Goal: Task Accomplishment & Management: Use online tool/utility

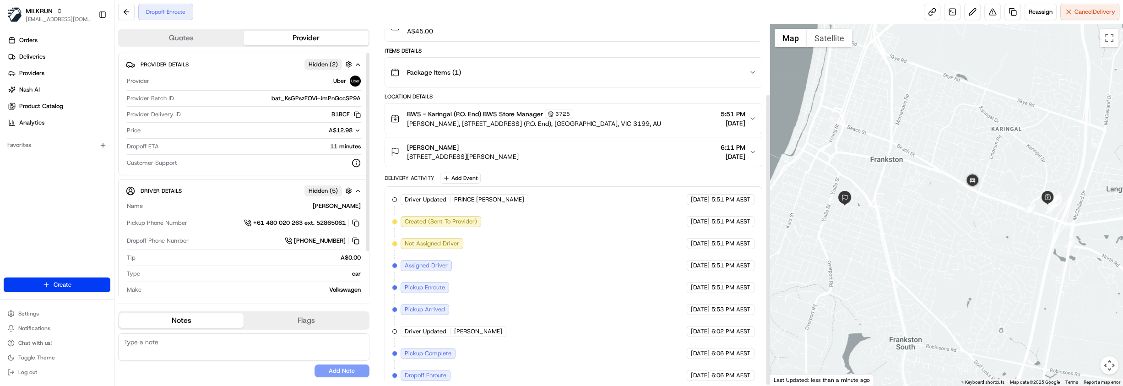
scroll to position [87, 0]
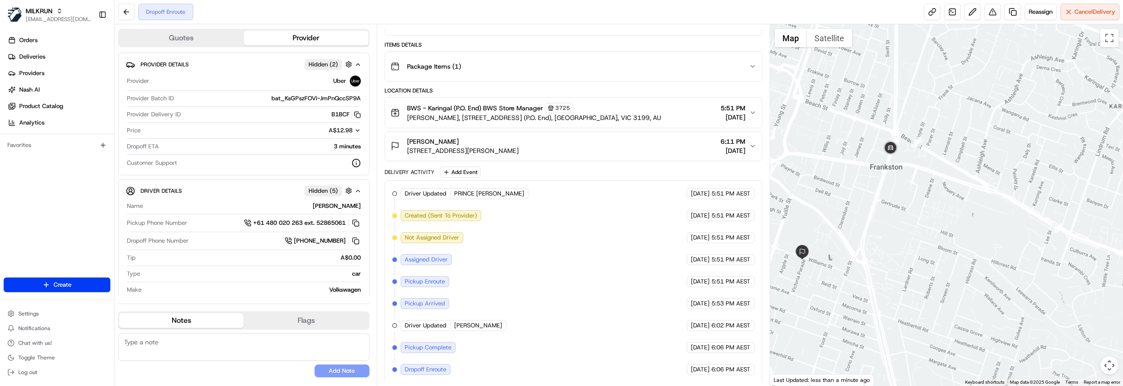
drag, startPoint x: 838, startPoint y: 285, endPoint x: 858, endPoint y: 231, distance: 57.8
click at [858, 231] on div at bounding box center [946, 204] width 353 height 361
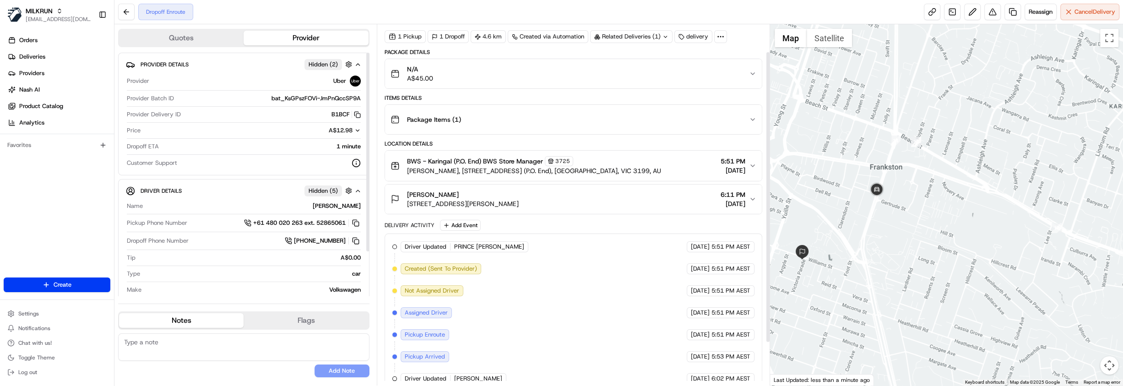
scroll to position [0, 0]
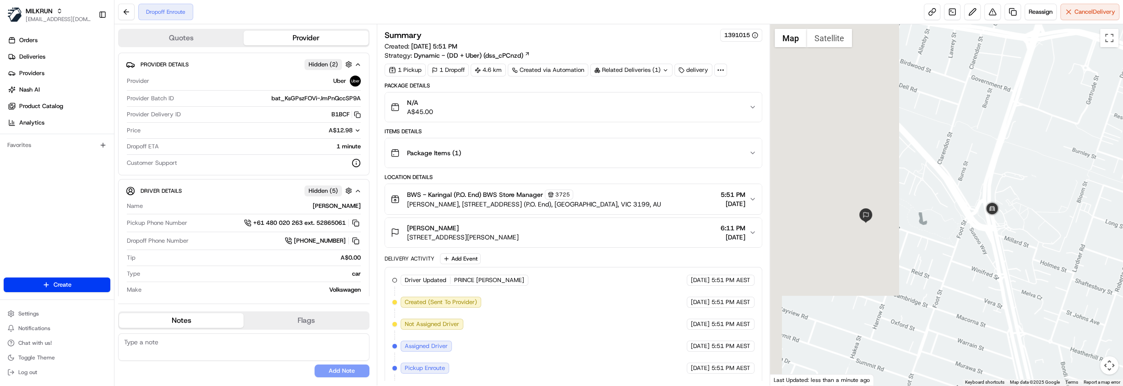
drag, startPoint x: 867, startPoint y: 261, endPoint x: 1017, endPoint y: 259, distance: 149.7
click at [1017, 259] on div at bounding box center [946, 204] width 353 height 361
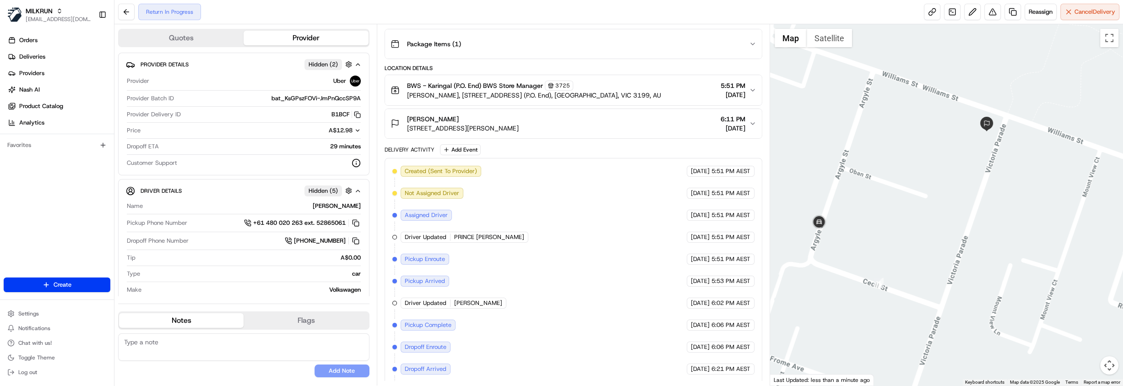
scroll to position [130, 0]
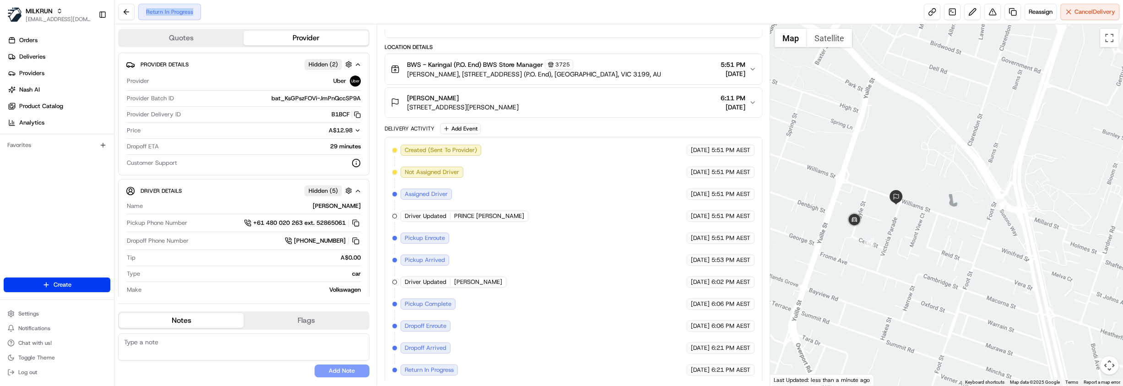
drag, startPoint x: 141, startPoint y: 9, endPoint x: 222, endPoint y: 9, distance: 81.0
click at [222, 9] on div "Return In Progress Reassign Cancel Delivery" at bounding box center [618, 12] width 1009 height 24
drag, startPoint x: 403, startPoint y: 368, endPoint x: 462, endPoint y: 371, distance: 59.2
click at [462, 371] on div "Created (Sent To Provider) Uber 23/08/2025 5:51 PM AEST Not Assigned Driver Ube…" at bounding box center [573, 260] width 362 height 231
drag, startPoint x: 404, startPoint y: 345, endPoint x: 455, endPoint y: 349, distance: 50.5
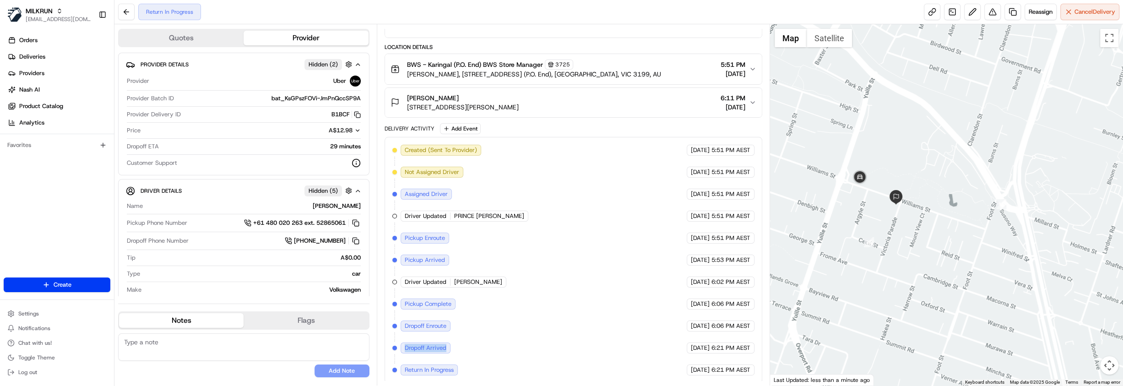
click at [455, 349] on div "Created (Sent To Provider) Uber 23/08/2025 5:51 PM AEST Not Assigned Driver Ube…" at bounding box center [573, 260] width 362 height 231
drag, startPoint x: 406, startPoint y: 325, endPoint x: 463, endPoint y: 324, distance: 56.8
click at [463, 324] on div "Created (Sent To Provider) Uber 23/08/2025 5:51 PM AEST Not Assigned Driver Ube…" at bounding box center [573, 260] width 362 height 231
drag, startPoint x: 397, startPoint y: 299, endPoint x: 453, endPoint y: 303, distance: 55.5
click at [453, 303] on div "Created (Sent To Provider) Uber 23/08/2025 5:51 PM AEST Not Assigned Driver Ube…" at bounding box center [573, 260] width 362 height 231
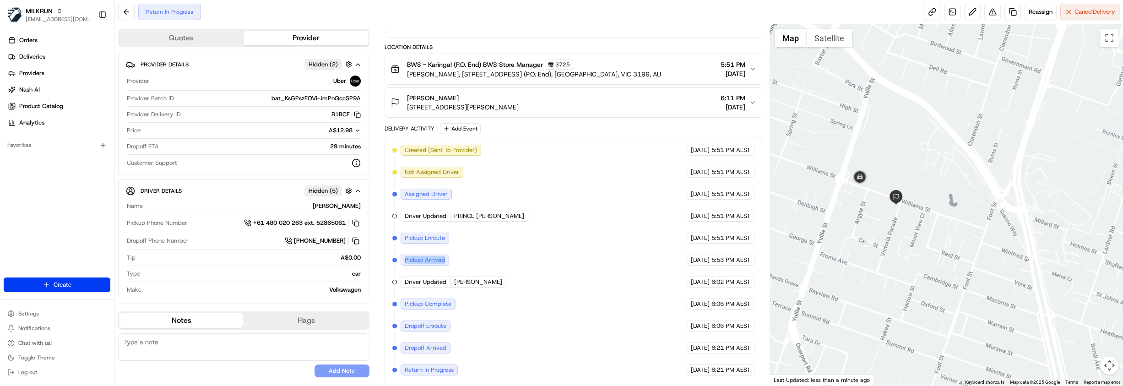
drag, startPoint x: 402, startPoint y: 256, endPoint x: 456, endPoint y: 261, distance: 53.3
click at [456, 261] on div "Created (Sent To Provider) Uber 23/08/2025 5:51 PM AEST Not Assigned Driver Ube…" at bounding box center [573, 260] width 362 height 231
click at [406, 234] on span "Pickup Enroute" at bounding box center [425, 238] width 40 height 8
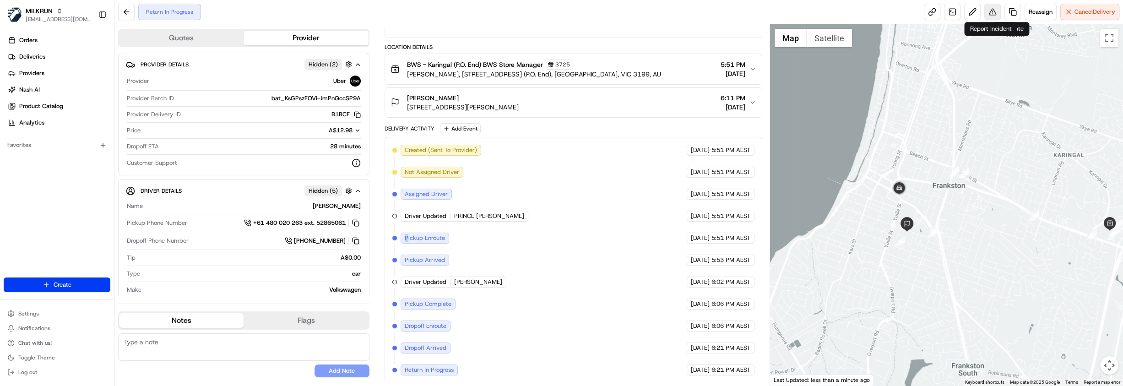
click at [986, 17] on button at bounding box center [992, 12] width 16 height 16
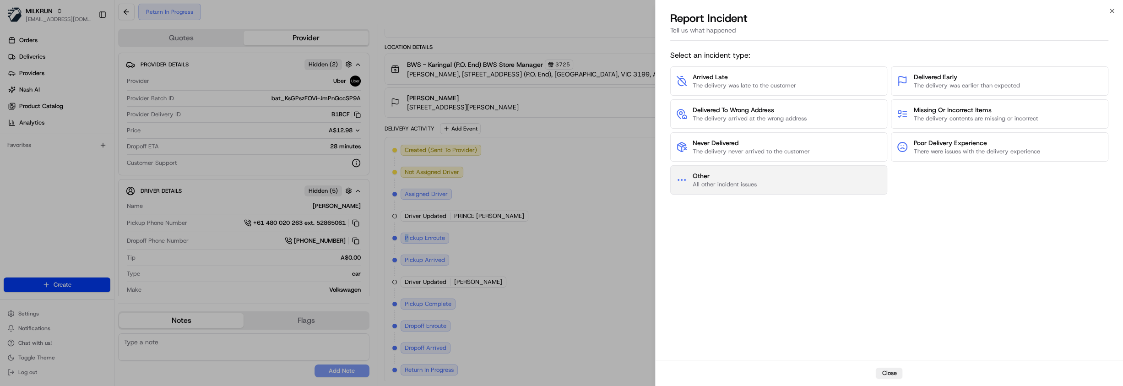
click at [746, 180] on span "All other incident issues" at bounding box center [725, 184] width 64 height 8
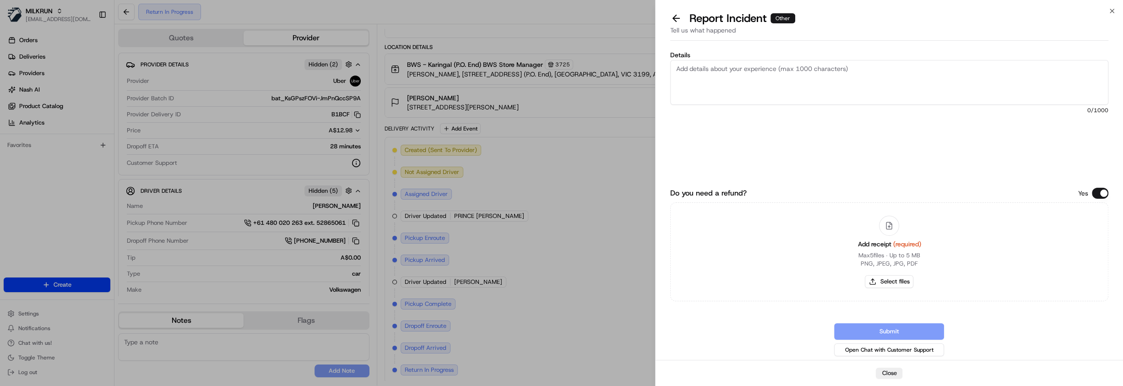
click at [729, 82] on textarea "Details" at bounding box center [889, 82] width 438 height 45
type textarea "Hi Team, Order was cancelled by store as they had no stock. Driver was advised …"
click at [897, 281] on button "Select files" at bounding box center [889, 281] width 49 height 13
type input "C:\fakepath\Screenshot 2025-08-23 182504.png"
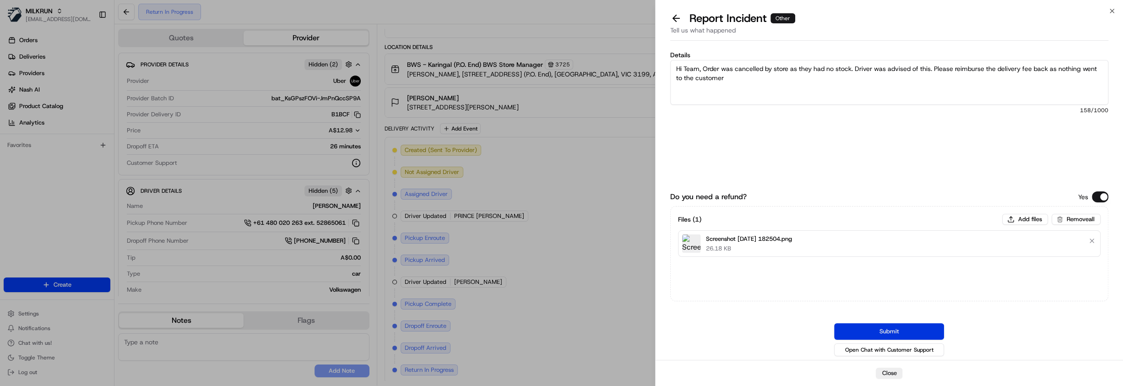
click at [910, 331] on button "Submit" at bounding box center [889, 331] width 110 height 16
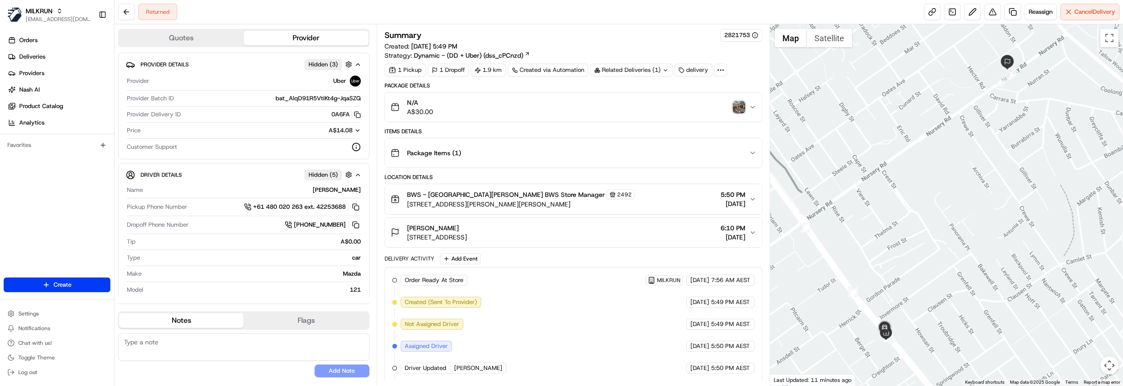
click at [620, 73] on div "Related Deliveries (1)" at bounding box center [631, 70] width 82 height 13
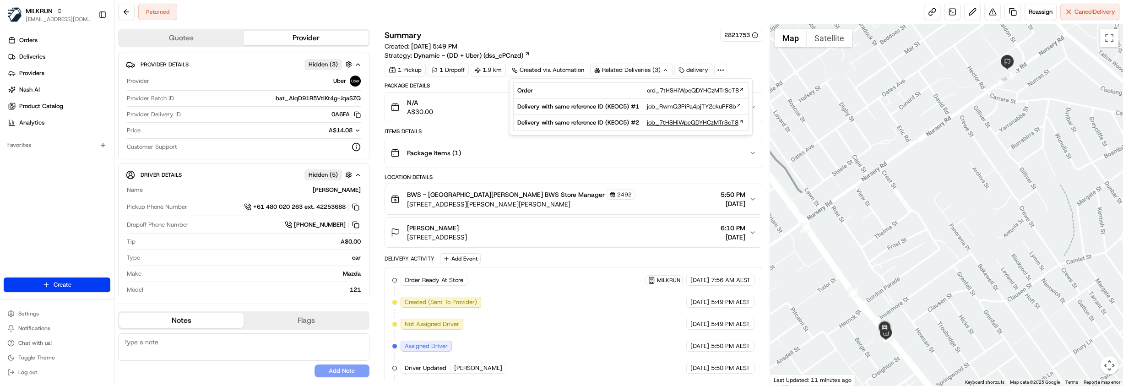
click at [687, 122] on span "job_7tHSHiWpeQDYHCzMTrScT8" at bounding box center [693, 123] width 92 height 8
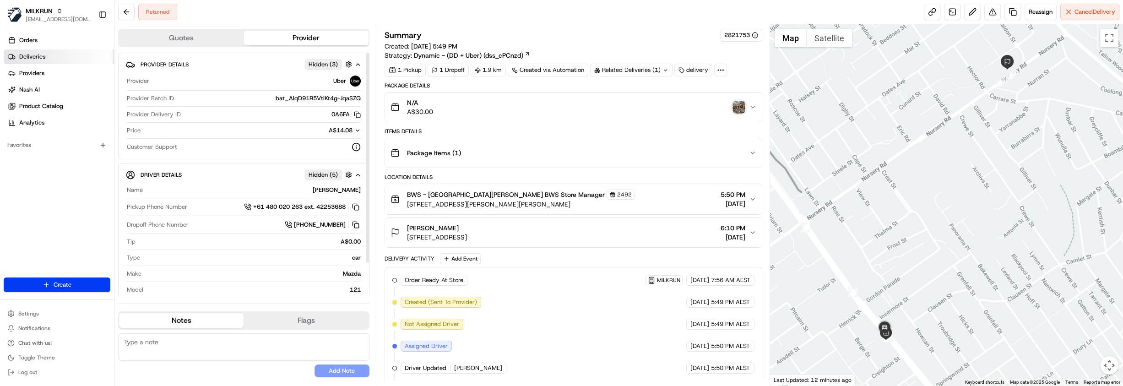
click at [64, 52] on link "Deliveries" at bounding box center [59, 56] width 110 height 15
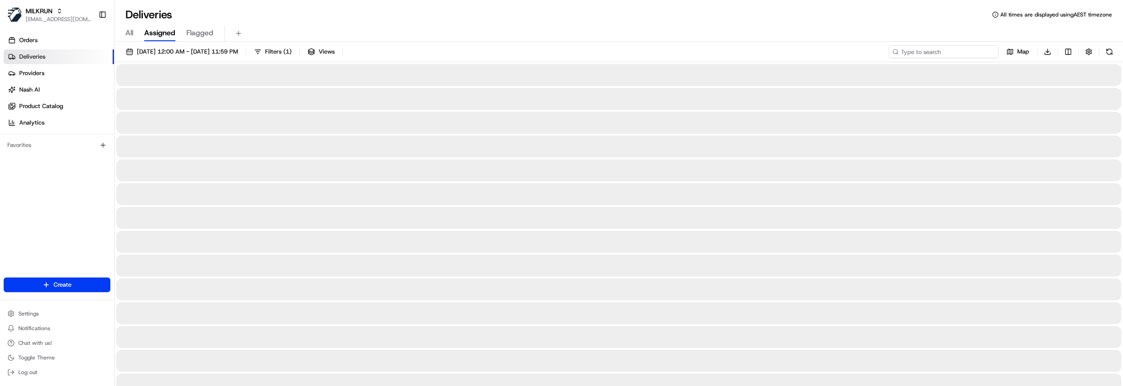
click at [972, 49] on input at bounding box center [944, 51] width 110 height 13
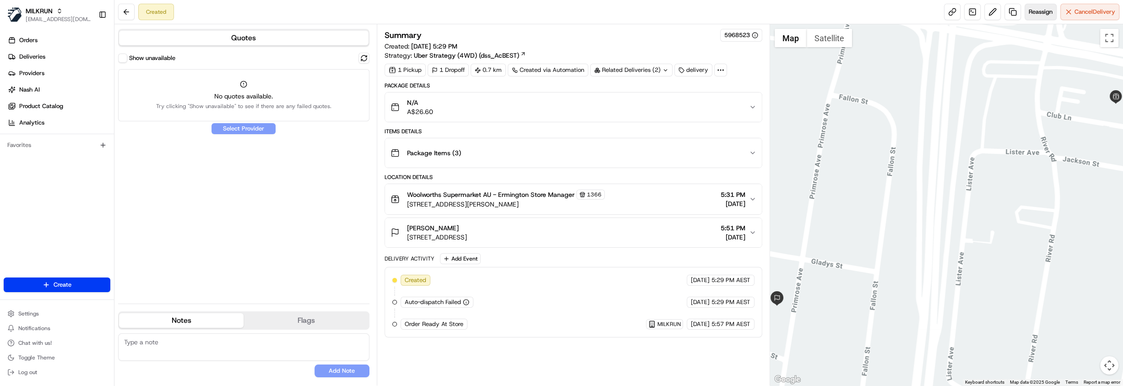
click at [1039, 16] on button "Reassign" at bounding box center [1041, 12] width 32 height 16
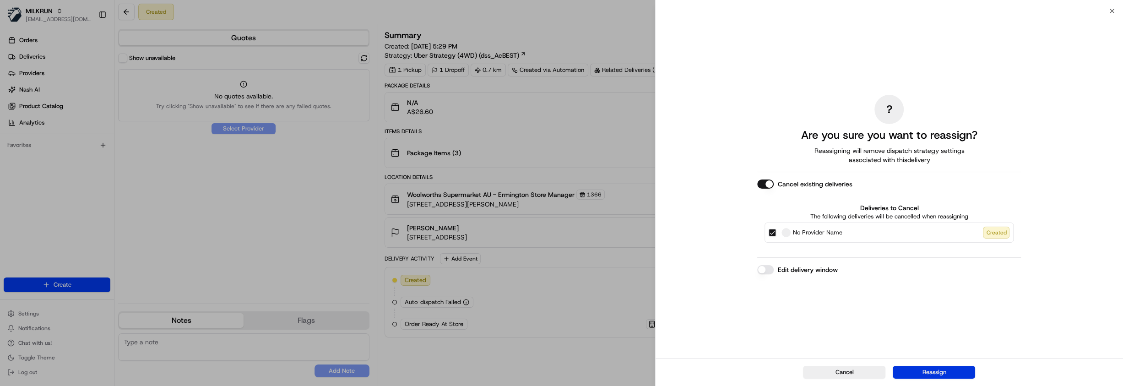
click at [938, 375] on button "Reassign" at bounding box center [934, 372] width 82 height 13
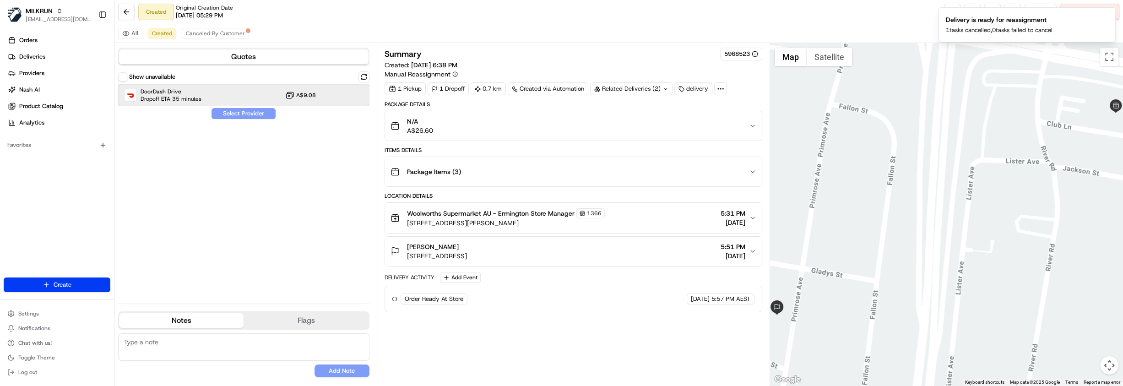
click at [223, 91] on div "DoorDash Drive Dropoff ETA 35 minutes A$9.08" at bounding box center [243, 95] width 251 height 22
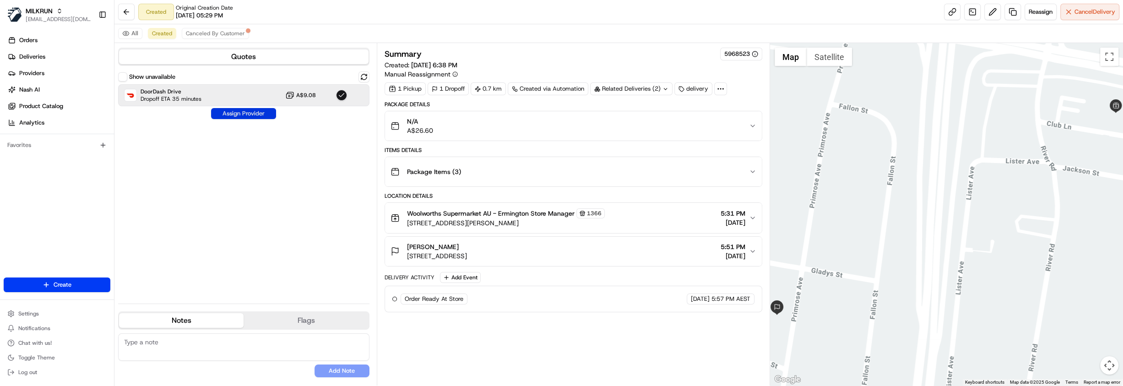
click at [243, 114] on button "Assign Provider" at bounding box center [243, 113] width 65 height 11
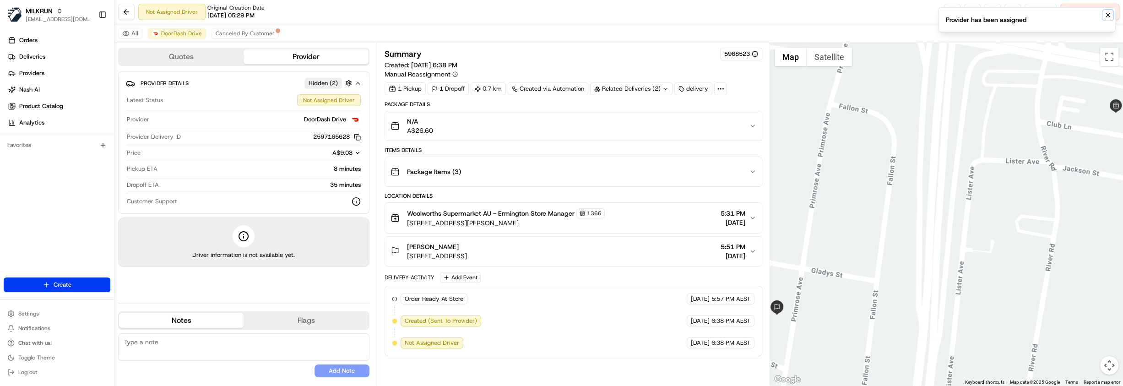
click at [1109, 16] on icon "Notifications (F8)" at bounding box center [1107, 14] width 7 height 7
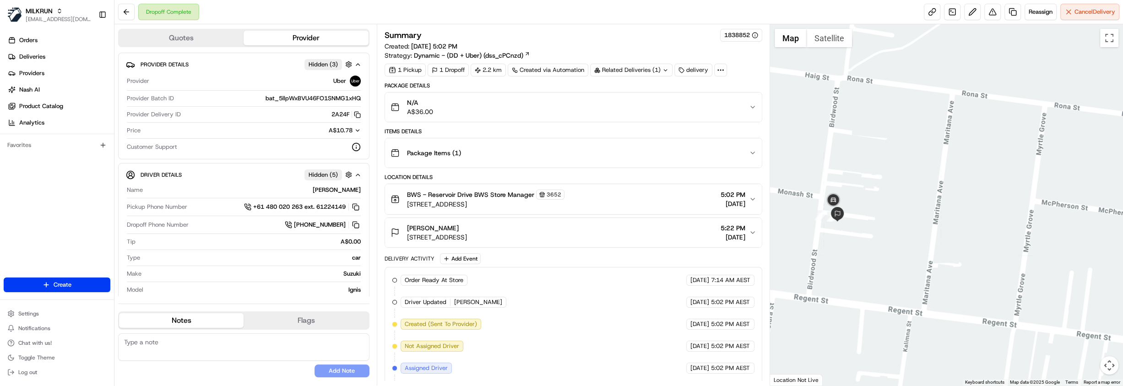
click at [467, 225] on div "Stella Maitland" at bounding box center [437, 227] width 60 height 9
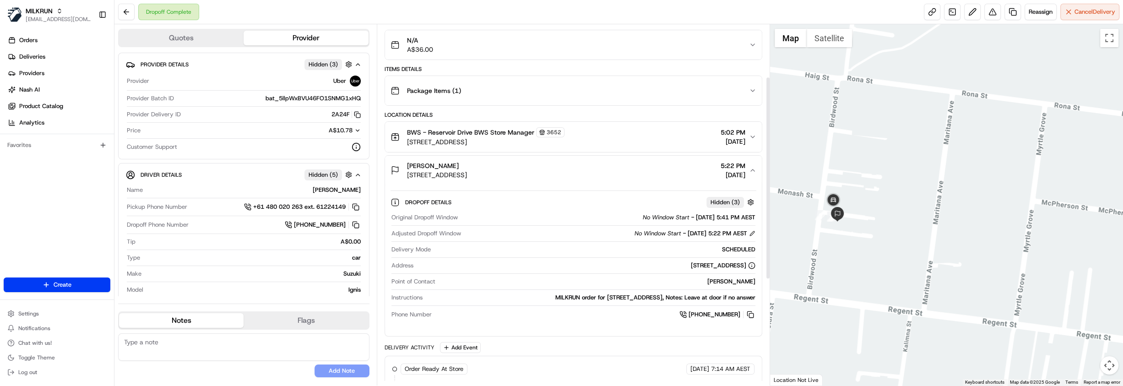
scroll to position [125, 0]
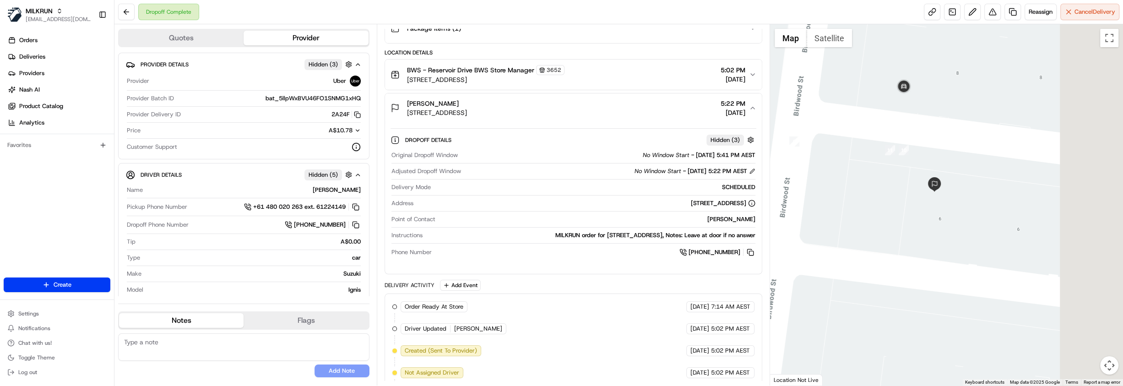
drag, startPoint x: 996, startPoint y: 186, endPoint x: 862, endPoint y: 211, distance: 136.4
click at [862, 211] on div at bounding box center [946, 204] width 353 height 361
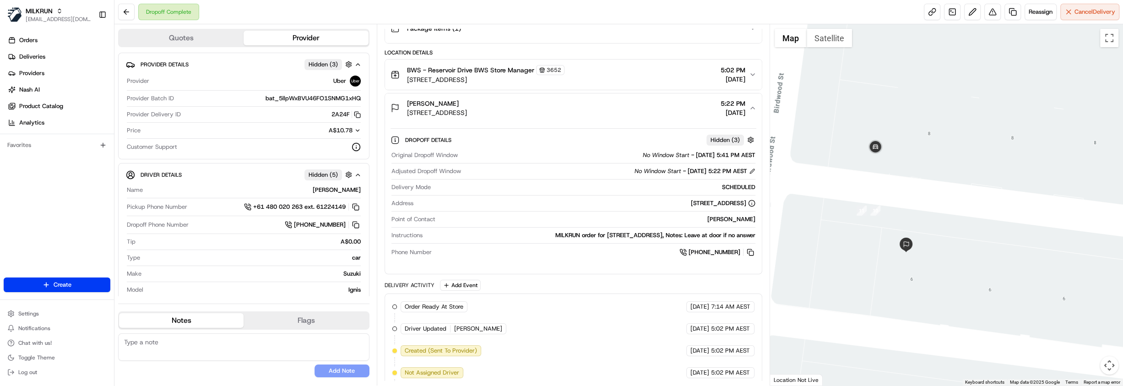
drag, startPoint x: 976, startPoint y: 128, endPoint x: 963, endPoint y: 190, distance: 63.6
click at [963, 190] on div at bounding box center [946, 204] width 353 height 361
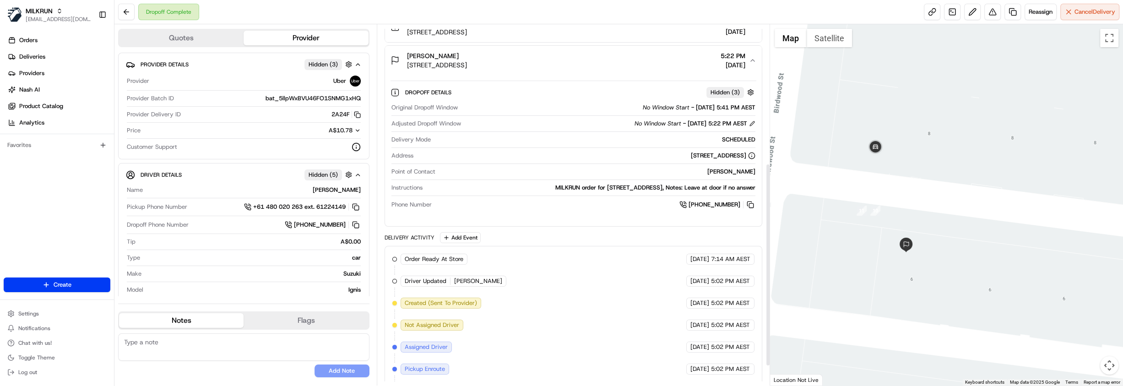
scroll to position [281, 0]
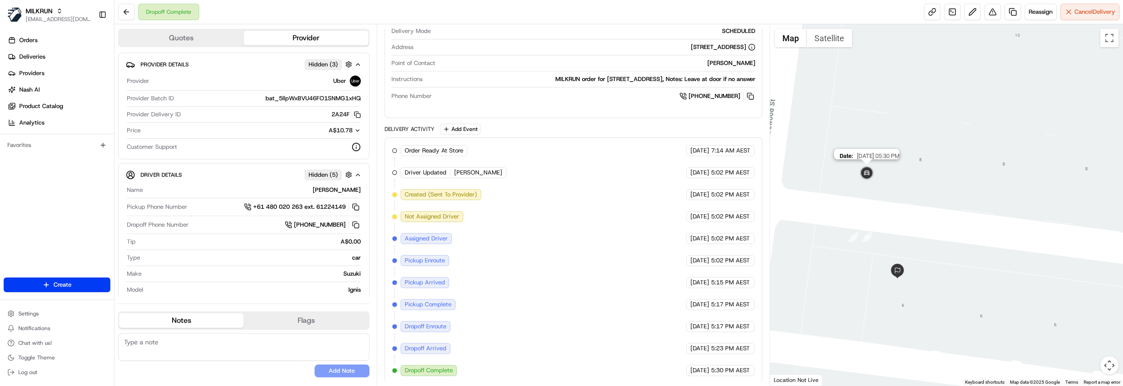
drag, startPoint x: 875, startPoint y: 149, endPoint x: 865, endPoint y: 178, distance: 30.8
click at [865, 178] on img at bounding box center [867, 173] width 18 height 18
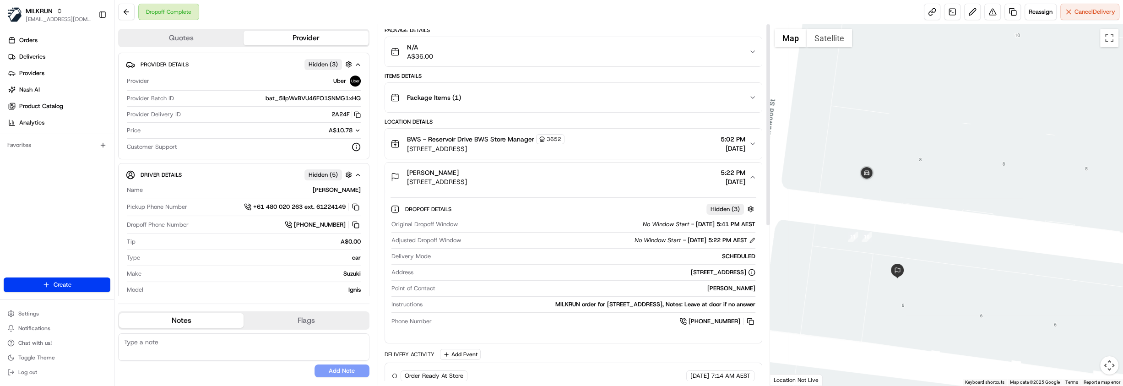
scroll to position [0, 0]
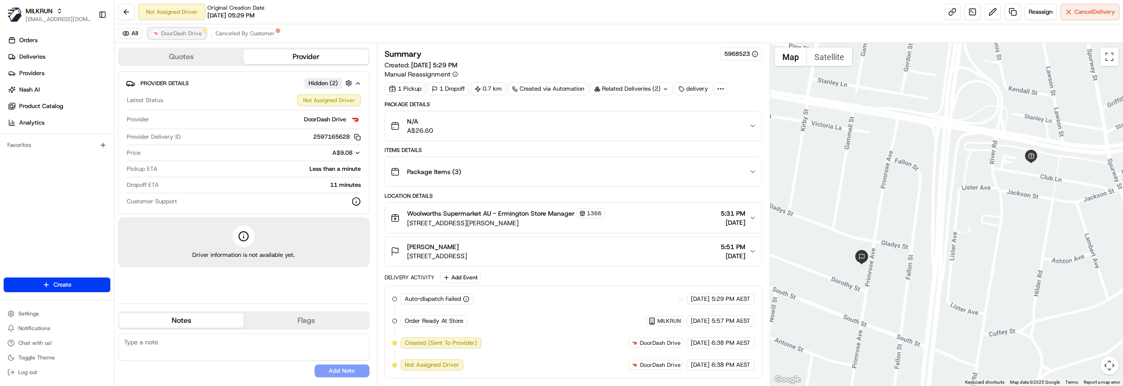
click at [187, 33] on span "DoorDash Drive" at bounding box center [181, 33] width 41 height 7
